Goal: Transaction & Acquisition: Purchase product/service

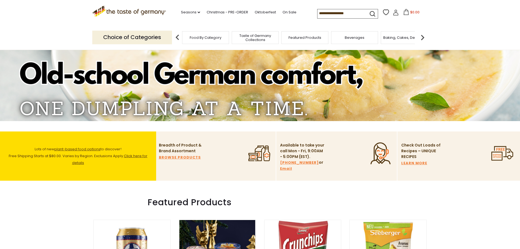
scroll to position [109, 0]
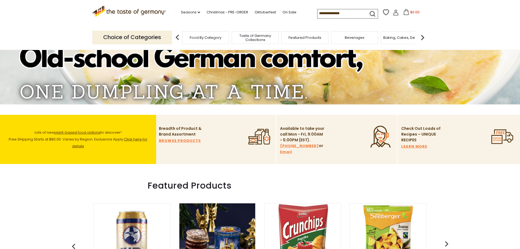
click at [89, 131] on span "plant-based food options" at bounding box center [77, 132] width 46 height 5
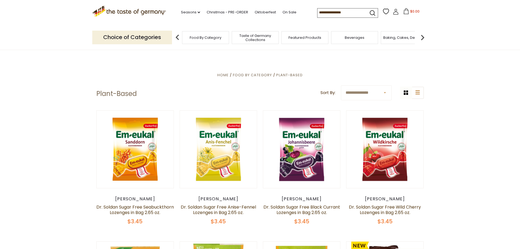
click at [386, 93] on select "**********" at bounding box center [366, 92] width 51 height 15
select select "********"
click at [341, 85] on select "**********" at bounding box center [366, 92] width 51 height 15
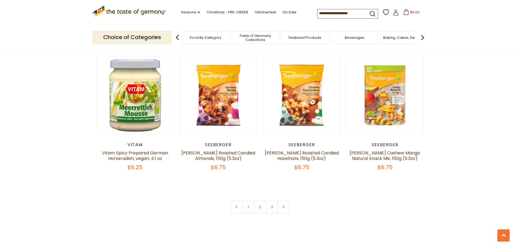
scroll to position [1146, 0]
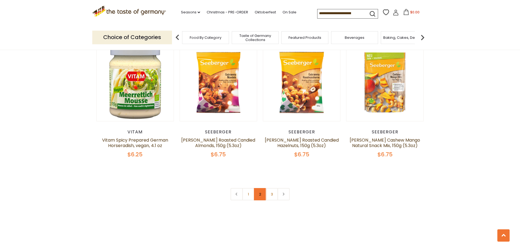
click at [260, 191] on link "2" at bounding box center [260, 194] width 12 height 12
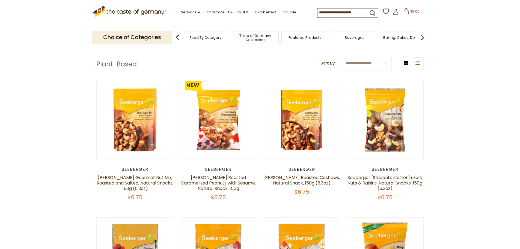
scroll to position [0, 0]
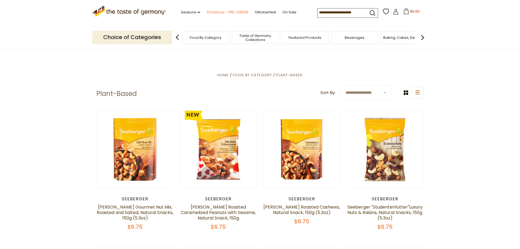
click at [217, 11] on link "Christmas - PRE-ORDER" at bounding box center [226, 12] width 41 height 6
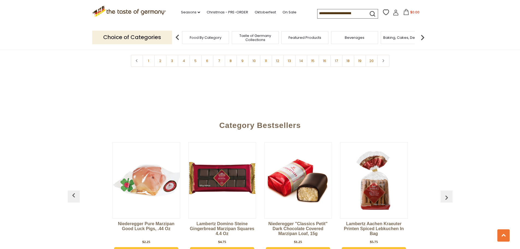
scroll to position [1433, 0]
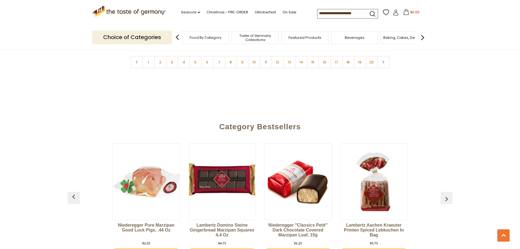
click at [449, 194] on img "button" at bounding box center [446, 198] width 9 height 9
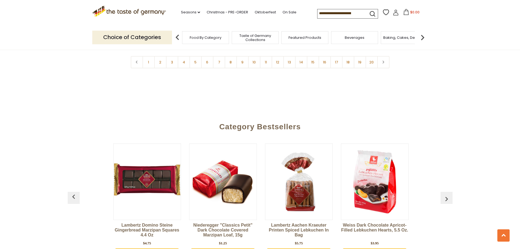
scroll to position [0, 76]
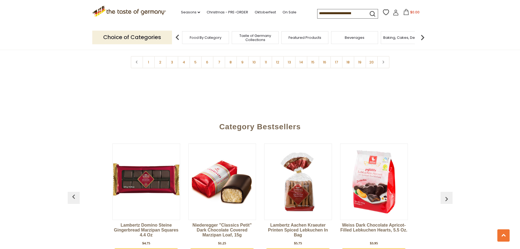
click at [447, 194] on img "button" at bounding box center [446, 198] width 9 height 9
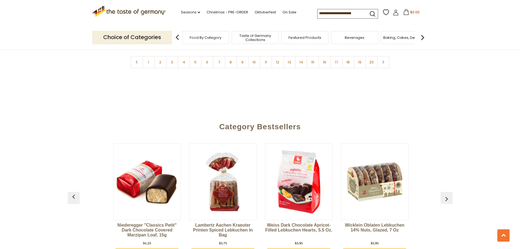
scroll to position [0, 152]
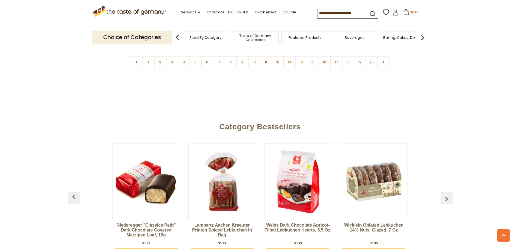
click at [447, 194] on img "button" at bounding box center [446, 198] width 9 height 9
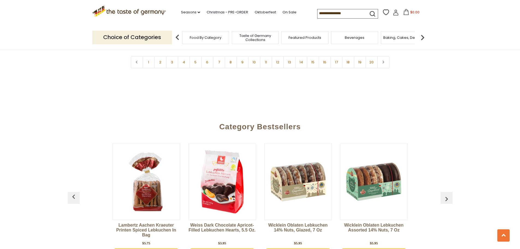
click at [447, 194] on img "button" at bounding box center [446, 198] width 9 height 9
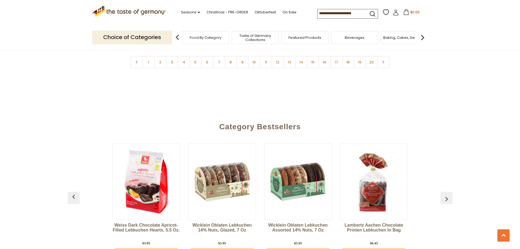
click at [447, 194] on img "button" at bounding box center [446, 198] width 9 height 9
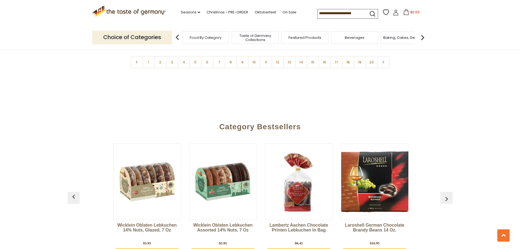
scroll to position [0, 379]
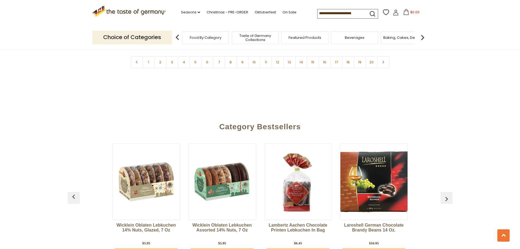
click at [447, 194] on img "button" at bounding box center [446, 198] width 9 height 9
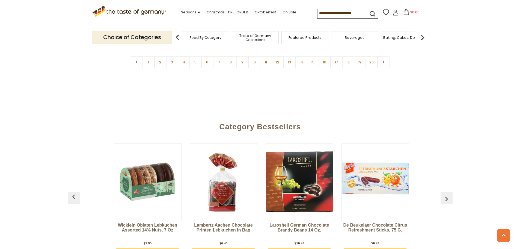
scroll to position [0, 455]
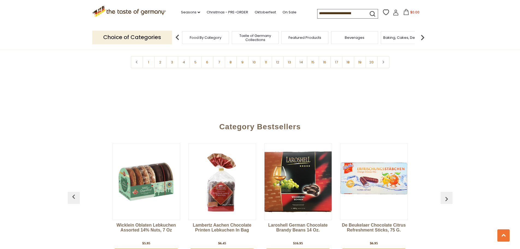
click at [447, 194] on img "button" at bounding box center [446, 198] width 9 height 9
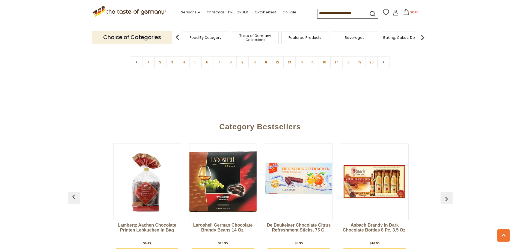
scroll to position [0, 531]
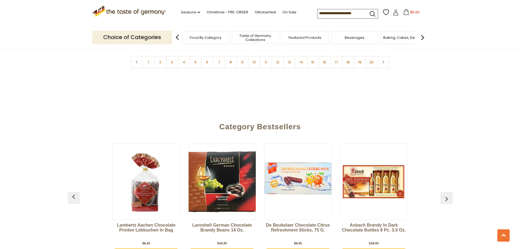
click at [447, 194] on img "button" at bounding box center [446, 198] width 9 height 9
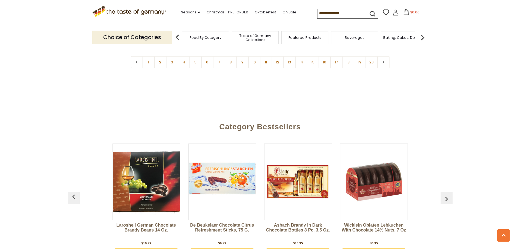
click at [447, 194] on img "button" at bounding box center [446, 198] width 9 height 9
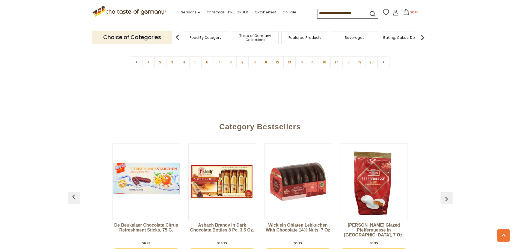
click at [447, 194] on img "button" at bounding box center [446, 198] width 9 height 9
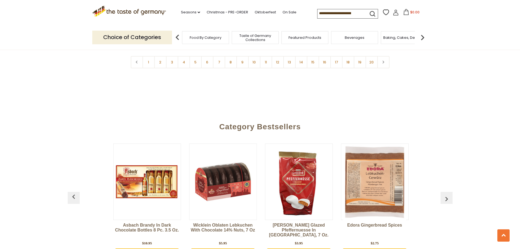
scroll to position [0, 758]
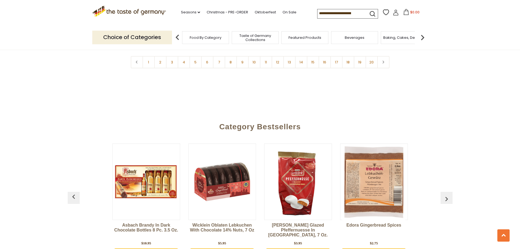
click at [447, 194] on img "button" at bounding box center [446, 198] width 9 height 9
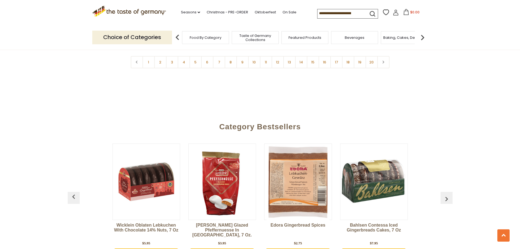
click at [447, 194] on img "button" at bounding box center [446, 198] width 9 height 9
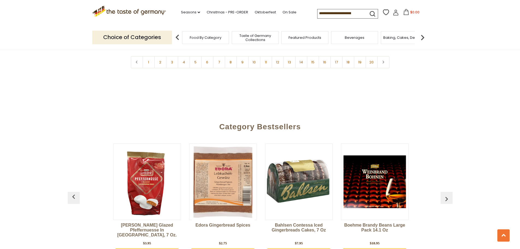
scroll to position [0, 910]
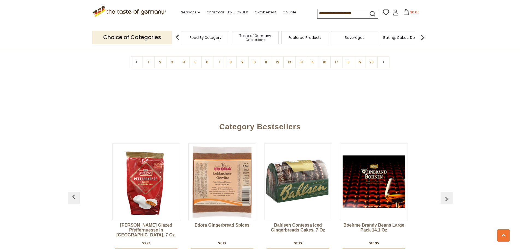
click at [447, 194] on img "button" at bounding box center [446, 198] width 9 height 9
click at [325, 11] on input at bounding box center [340, 13] width 46 height 8
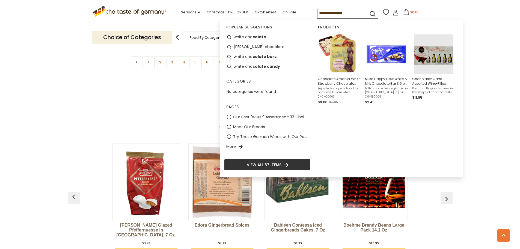
type input "**********"
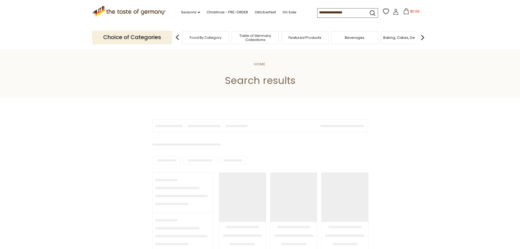
type input "**********"
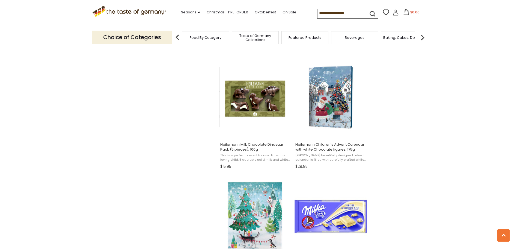
scroll to position [573, 0]
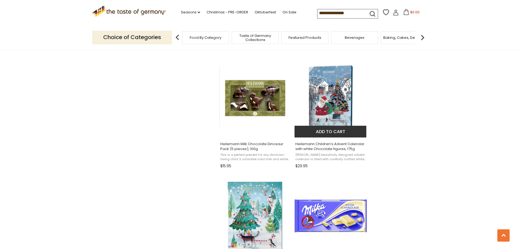
click at [337, 148] on span "Heilemann Children’s Advent Calendar with white Chocolate figures, 175g" at bounding box center [330, 146] width 71 height 10
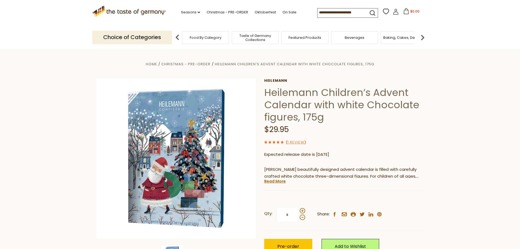
click at [362, 38] on span "Beverages" at bounding box center [355, 37] width 20 height 4
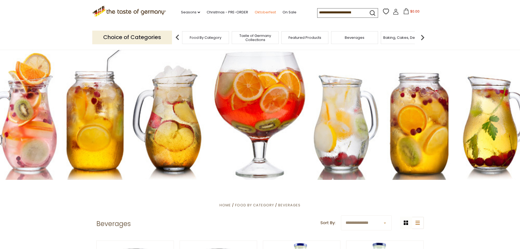
click at [264, 11] on link "Oktoberfest" at bounding box center [265, 12] width 21 height 6
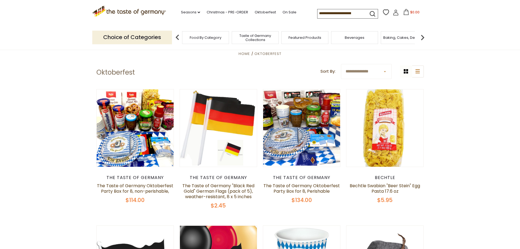
scroll to position [164, 0]
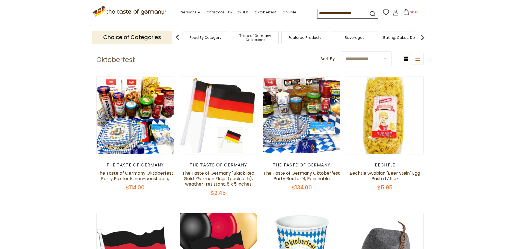
click at [384, 59] on select "**********" at bounding box center [366, 58] width 51 height 15
select select "********"
click at [341, 51] on select "**********" at bounding box center [366, 58] width 51 height 15
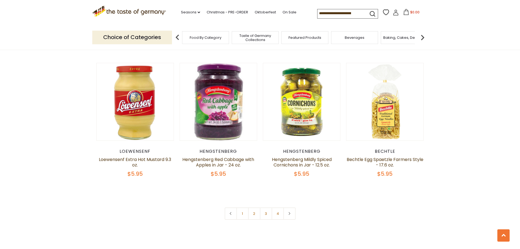
scroll to position [1282, 0]
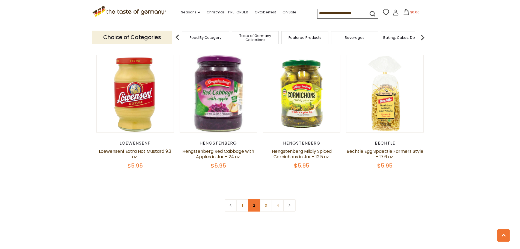
click at [255, 199] on link "2" at bounding box center [254, 205] width 12 height 12
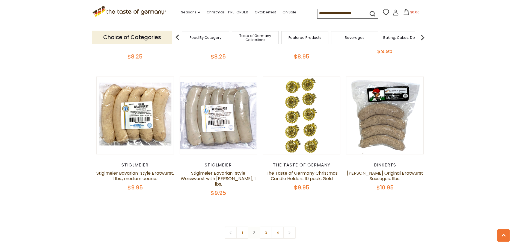
scroll to position [1333, 0]
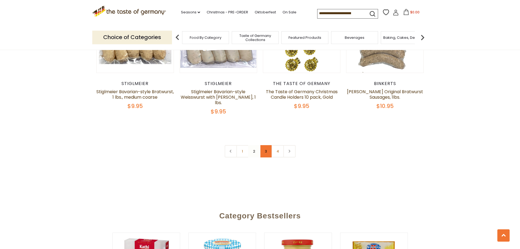
click at [266, 145] on link "3" at bounding box center [266, 151] width 12 height 12
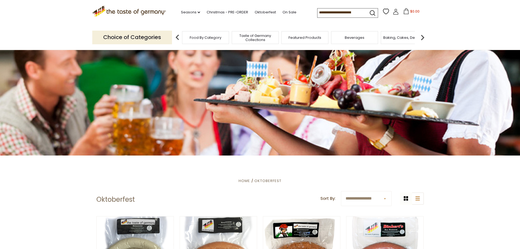
scroll to position [0, 0]
